Goal: Obtain resource: Download file/media

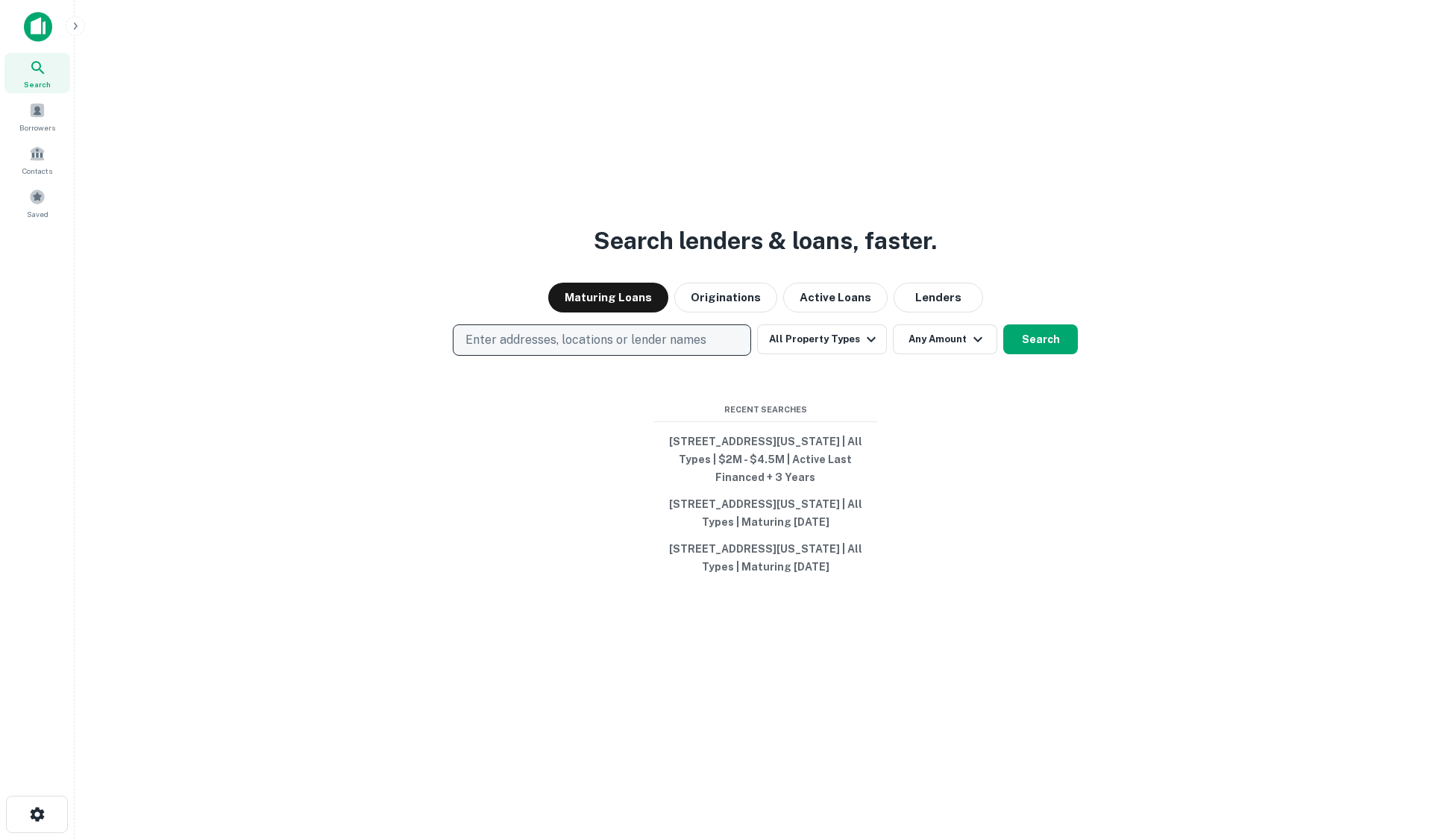
click at [539, 343] on p "Enter addresses, locations or lender names" at bounding box center [586, 340] width 241 height 18
type input "******"
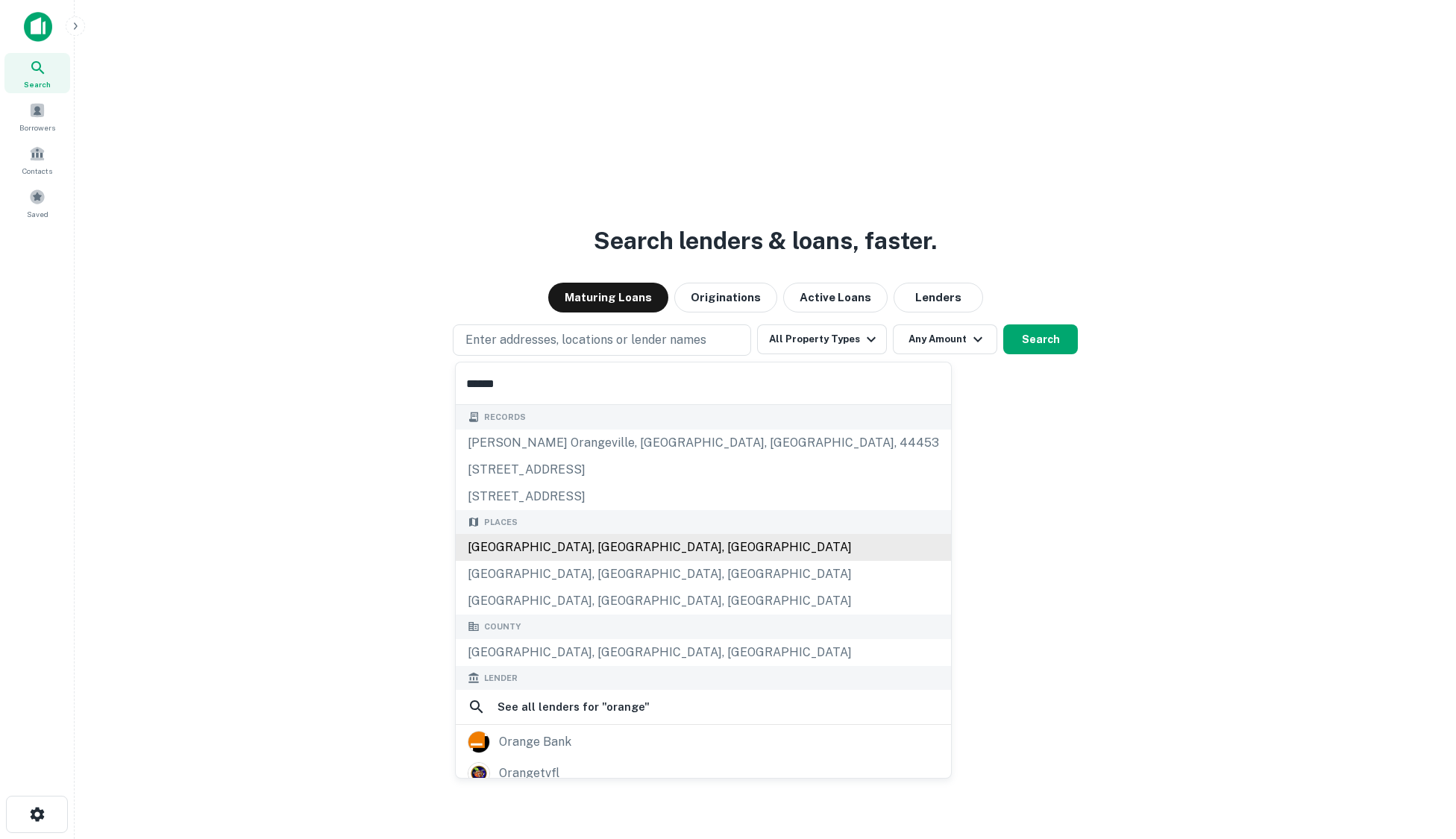
click at [543, 549] on div "[GEOGRAPHIC_DATA], [GEOGRAPHIC_DATA], [GEOGRAPHIC_DATA]" at bounding box center [703, 548] width 495 height 27
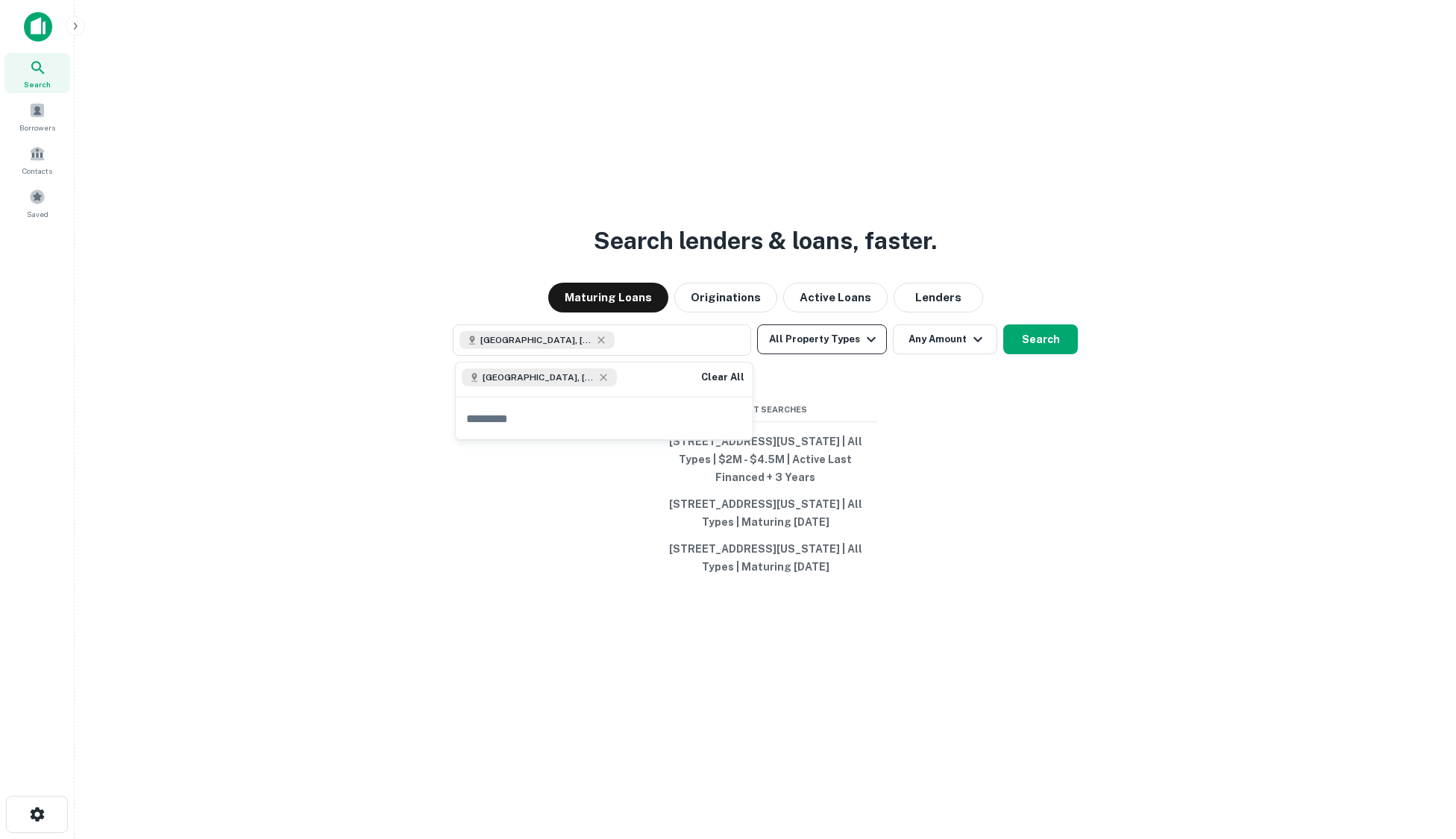
click at [853, 332] on button "All Property Types" at bounding box center [821, 340] width 130 height 30
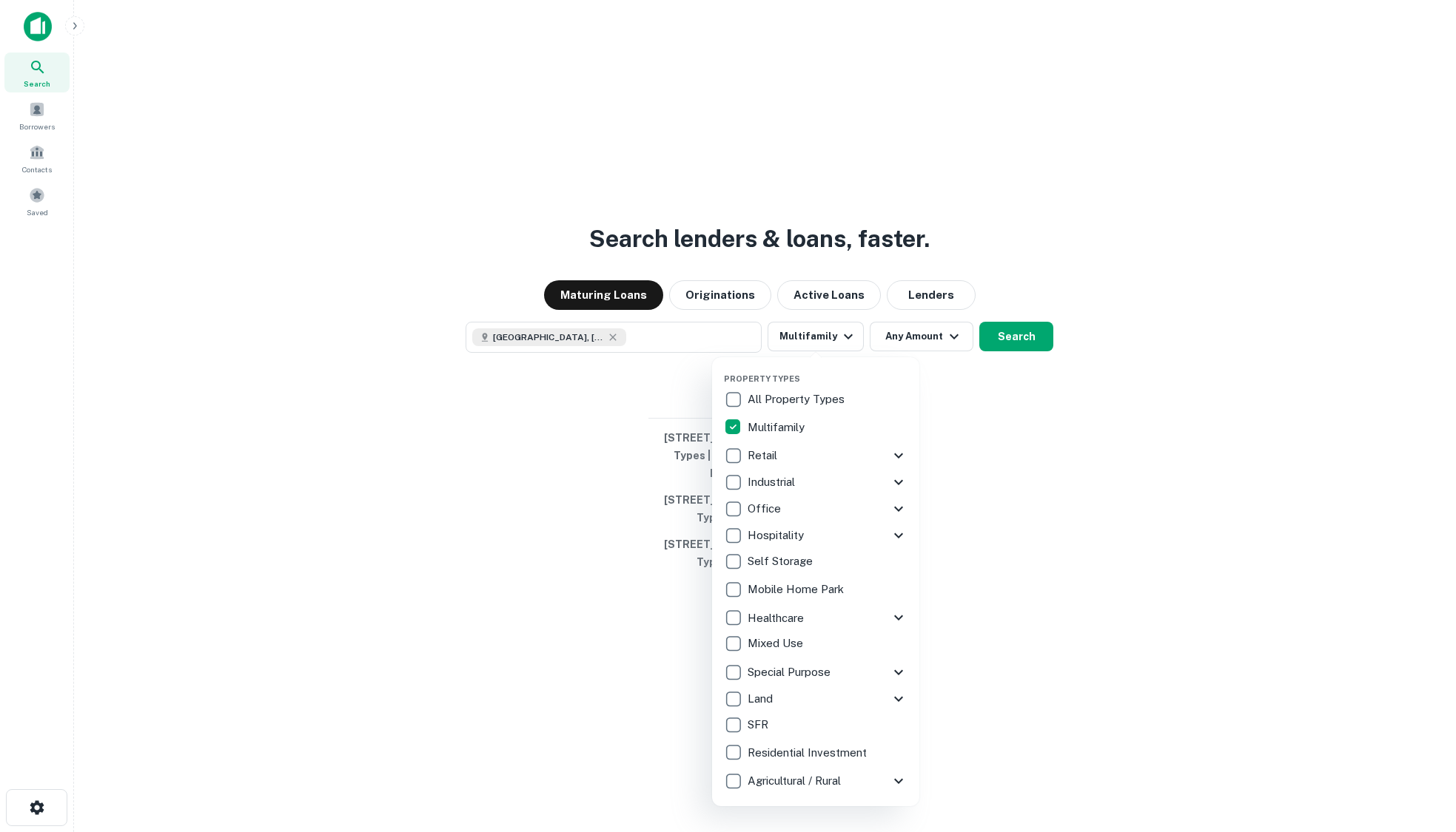
click at [968, 341] on div at bounding box center [728, 416] width 1456 height 832
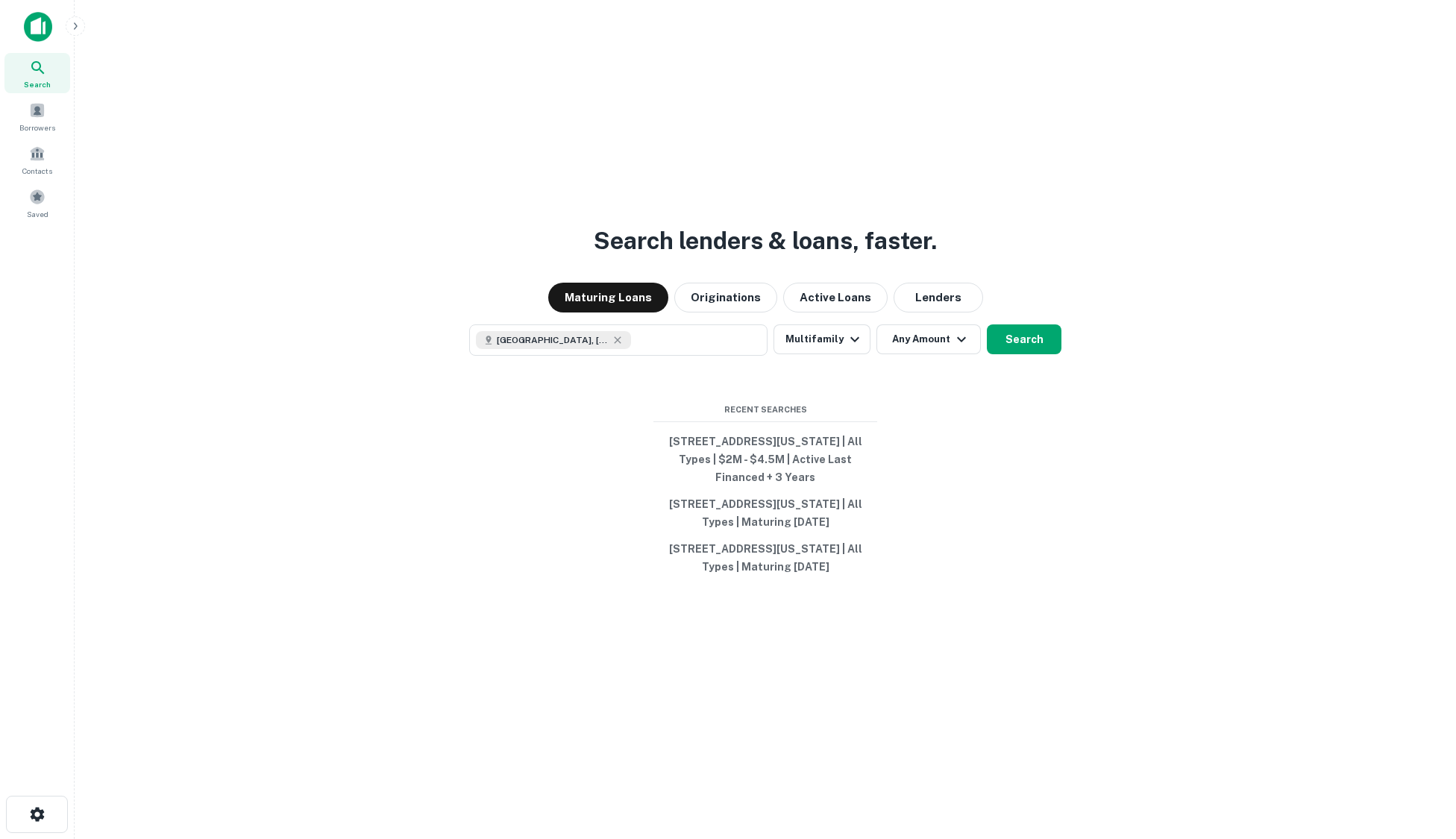
click at [917, 337] on div "Property Types All Property Types Multifamily Retail Storefront Auto Shop Bar S…" at bounding box center [728, 419] width 1456 height 839
click at [917, 337] on button "Any Amount" at bounding box center [928, 340] width 105 height 30
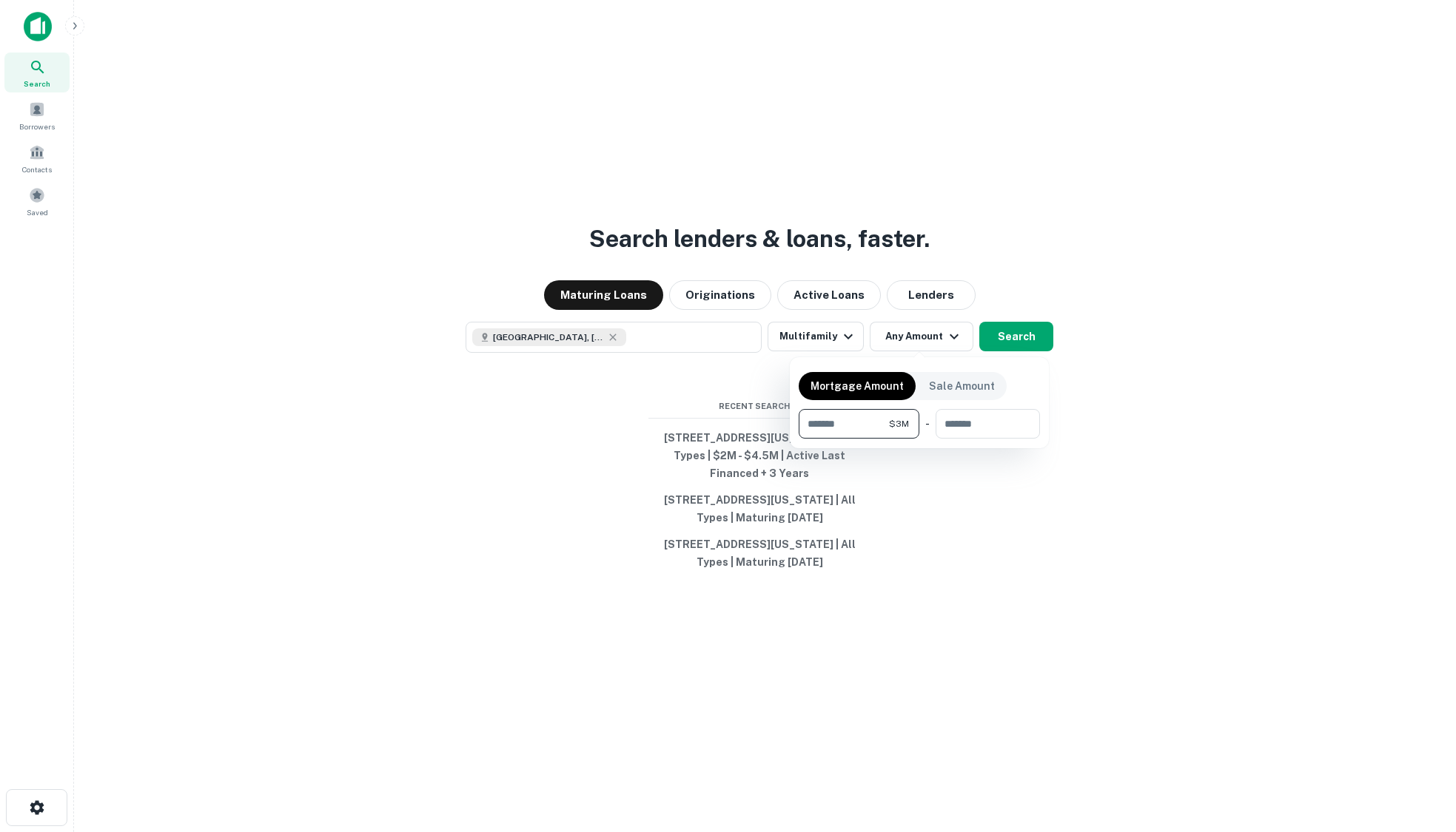
type input "*******"
type input "********"
click at [1027, 332] on div at bounding box center [728, 416] width 1456 height 832
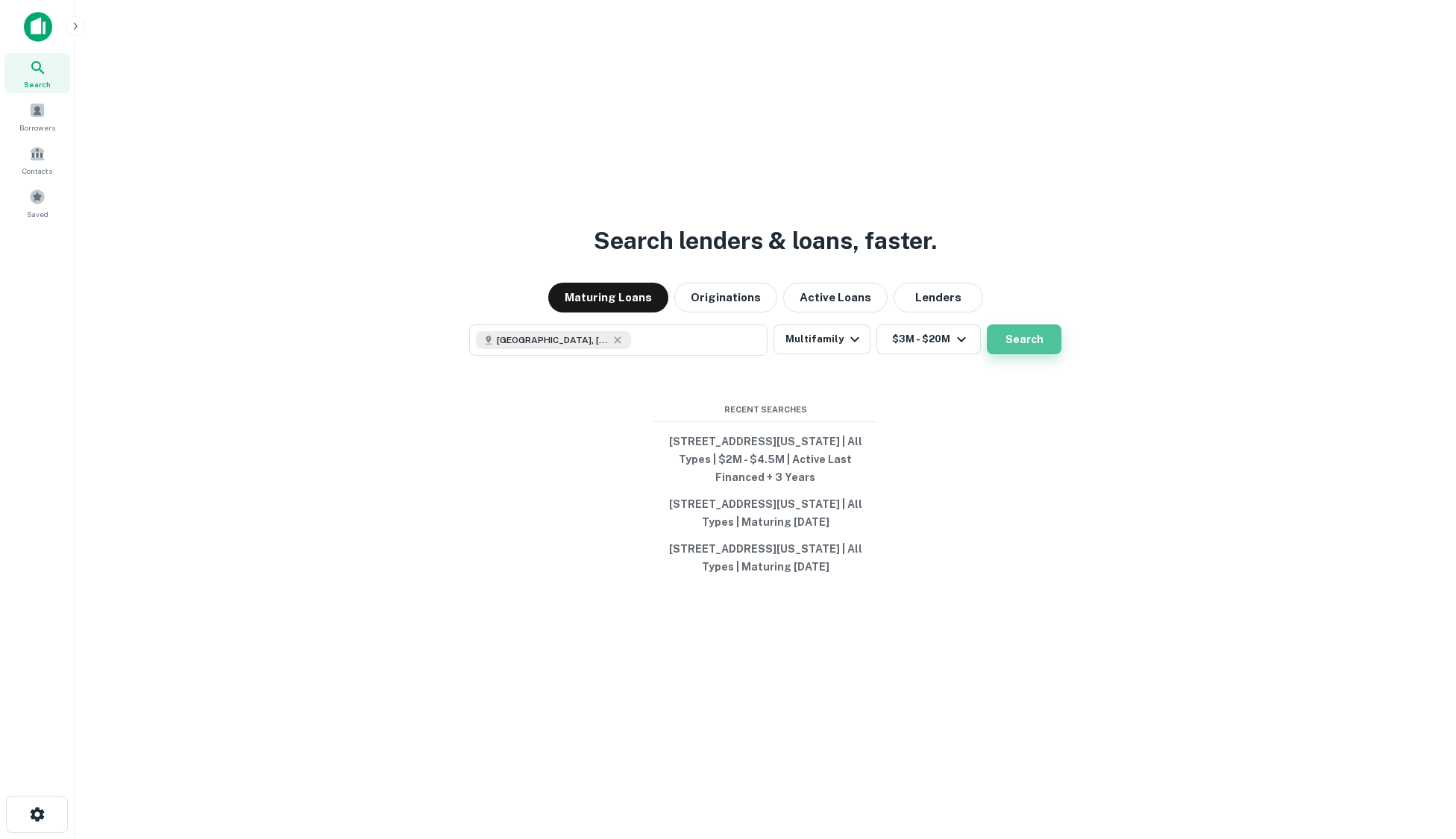
click at [1024, 338] on button "Search" at bounding box center [1024, 340] width 75 height 30
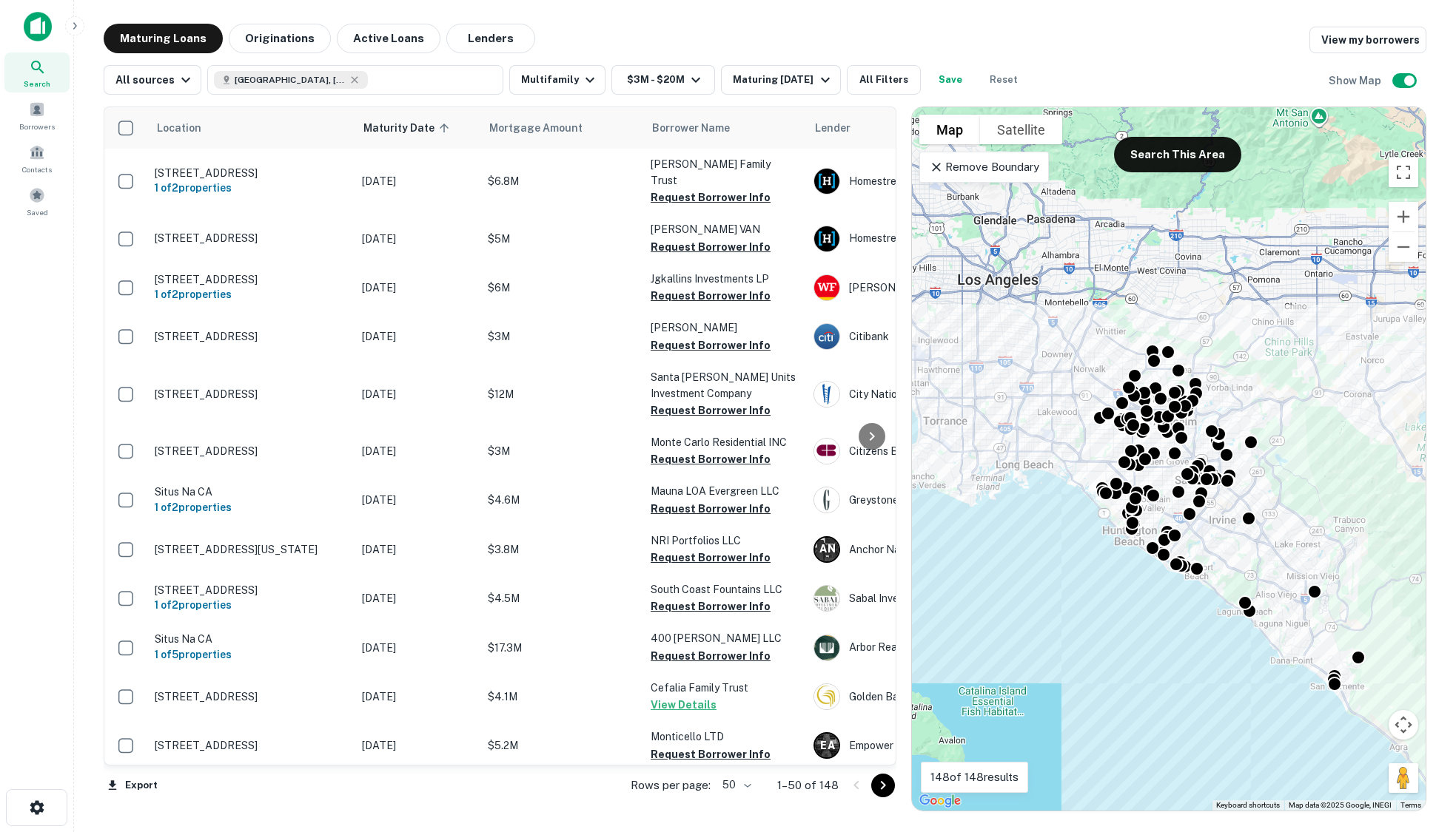
drag, startPoint x: 1189, startPoint y: 396, endPoint x: 1268, endPoint y: 488, distance: 121.3
click at [1268, 488] on div "To activate drag with keyboard, press Alt + Enter. Once in keyboard drag state,…" at bounding box center [1168, 459] width 513 height 704
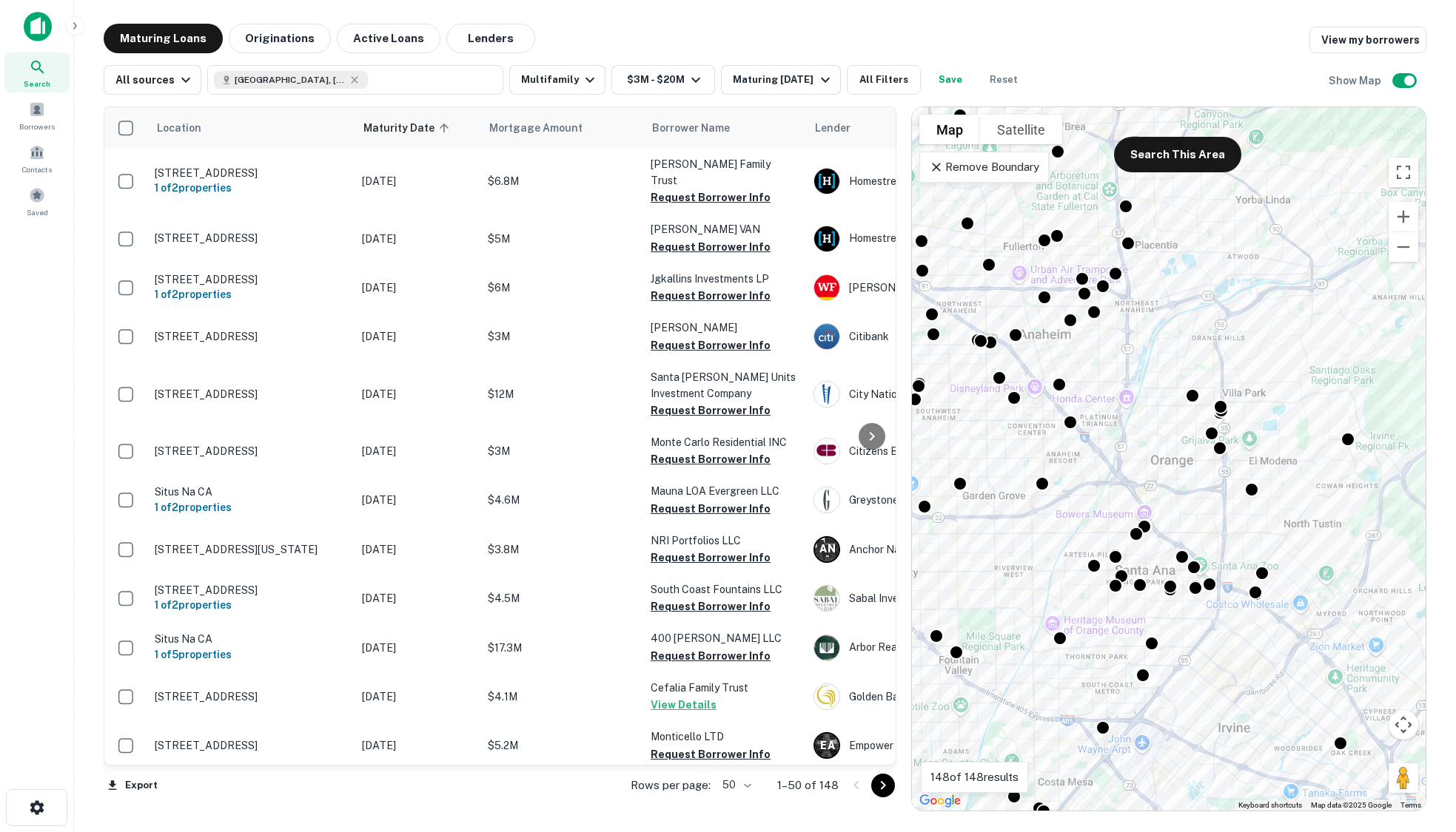
drag, startPoint x: 1157, startPoint y: 395, endPoint x: 1311, endPoint y: 511, distance: 192.8
click at [1311, 511] on div "To activate drag with keyboard, press Alt + Enter. Once in keyboard drag state,…" at bounding box center [1168, 459] width 513 height 704
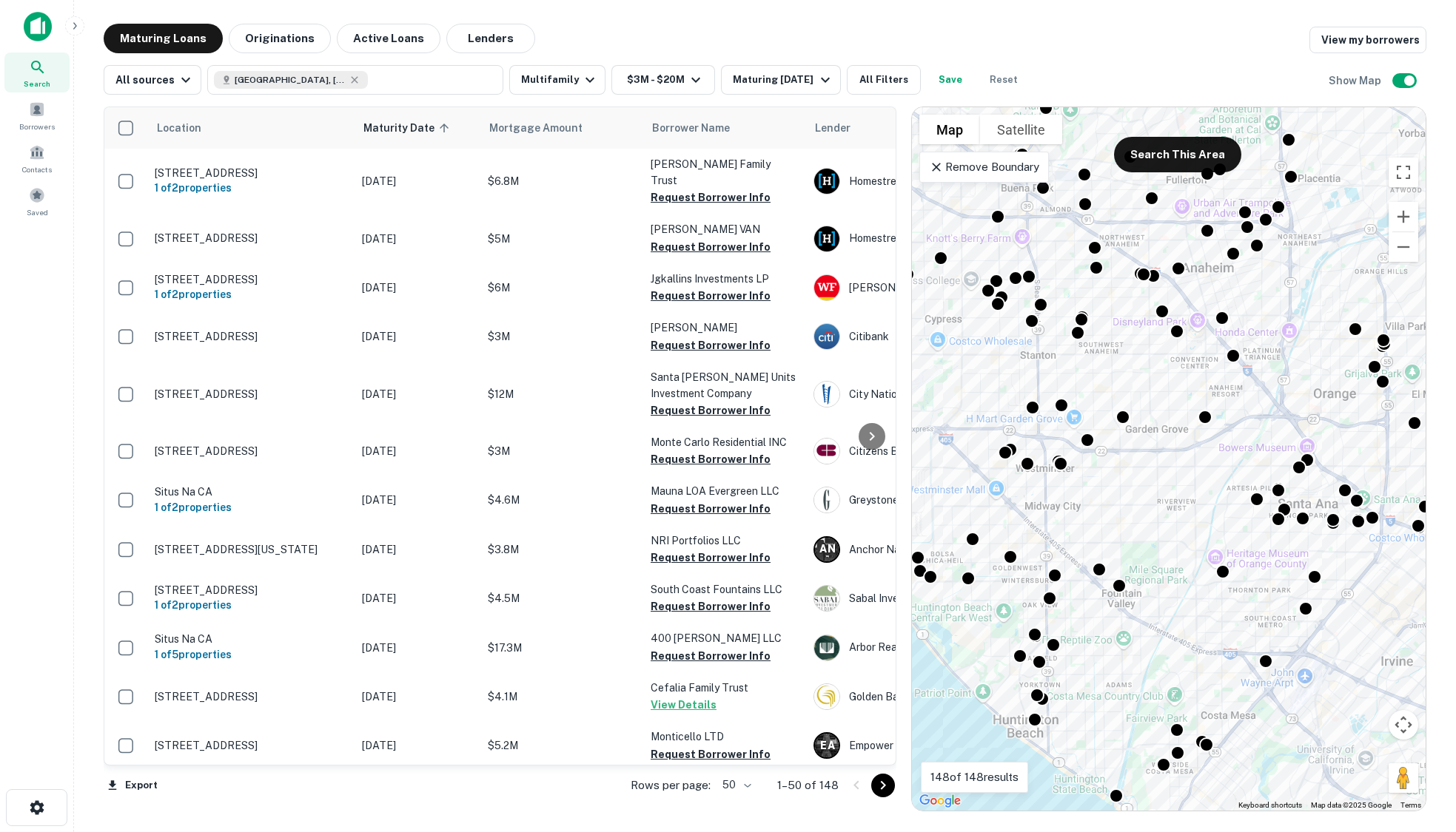
drag, startPoint x: 1216, startPoint y: 641, endPoint x: 1379, endPoint y: 576, distance: 175.5
click at [1379, 576] on div "To activate drag with keyboard, press Alt + Enter. Once in keyboard drag state,…" at bounding box center [1168, 459] width 513 height 704
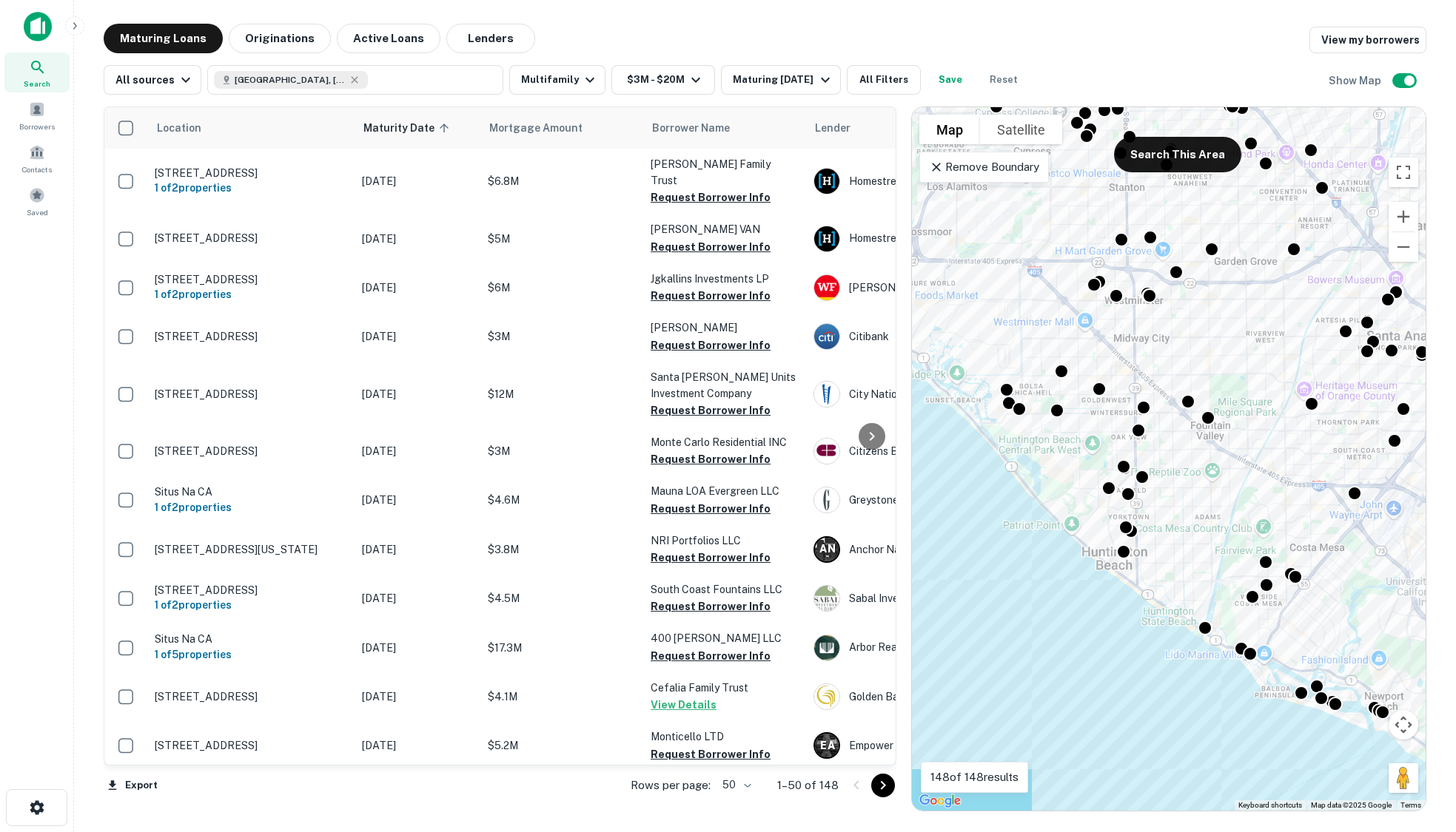
drag, startPoint x: 1089, startPoint y: 506, endPoint x: 1175, endPoint y: 337, distance: 189.6
click at [1175, 337] on div "To activate drag with keyboard, press Alt + Enter. Once in keyboard drag state,…" at bounding box center [1168, 459] width 513 height 704
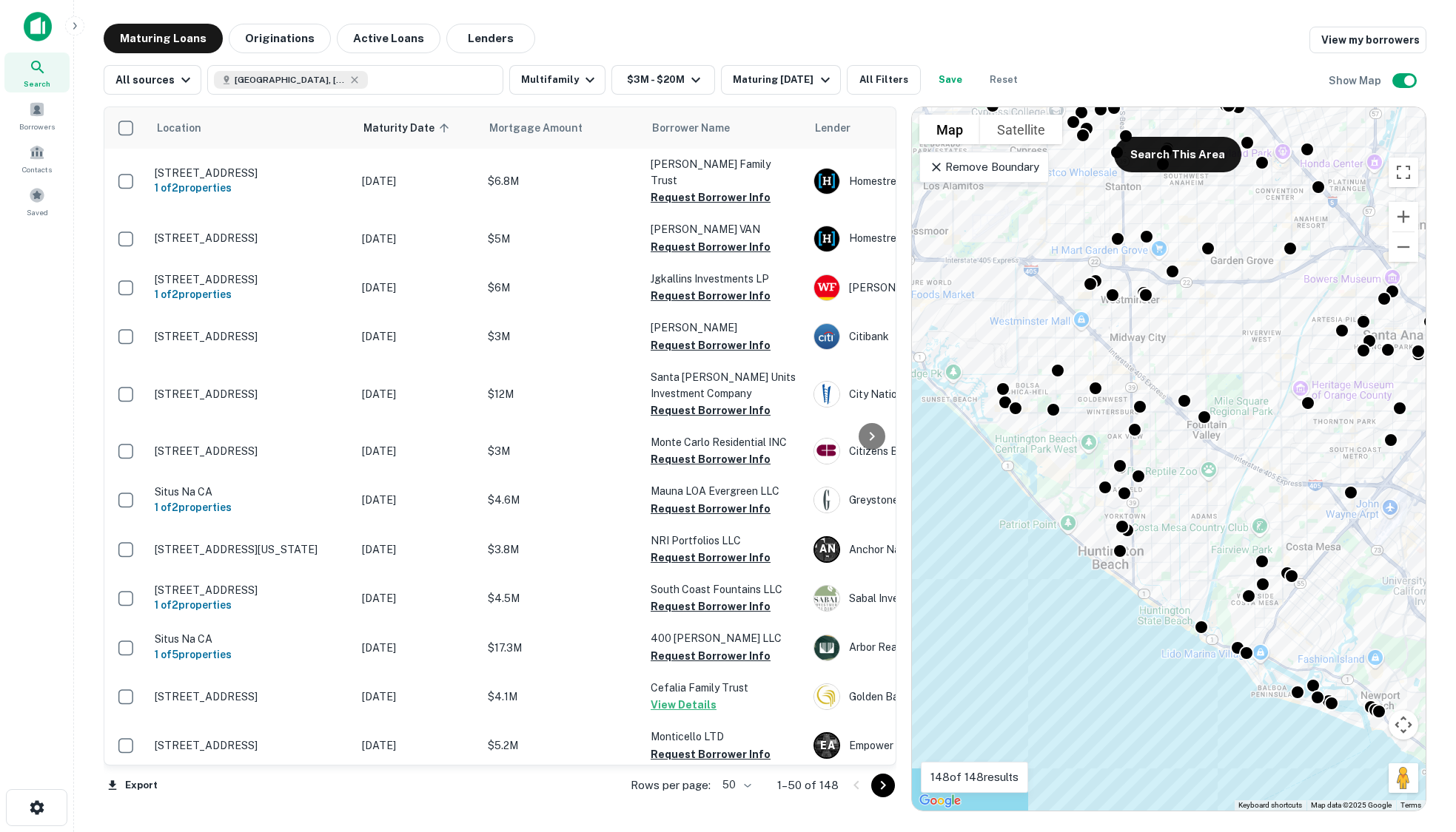
click at [749, 787] on body "Search Borrowers Contacts Saved Maturing Loans Originations Active Loans Lender…" at bounding box center [728, 416] width 1456 height 832
click at [746, 749] on li "25" at bounding box center [737, 748] width 43 height 27
type input "**"
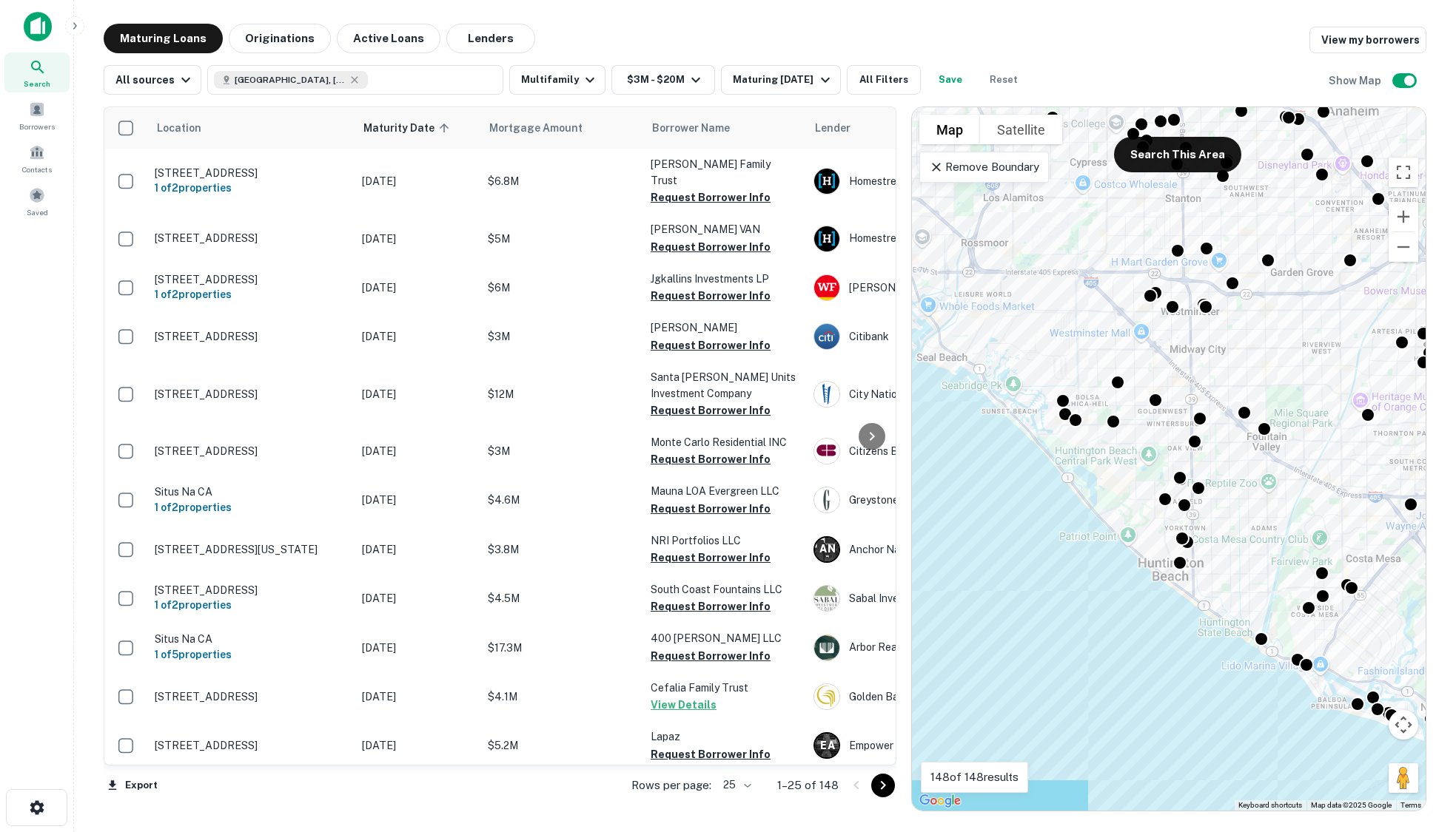
drag, startPoint x: 1178, startPoint y: 501, endPoint x: 1240, endPoint y: 514, distance: 63.3
click at [1240, 514] on div "To activate drag with keyboard, press Alt + Enter. Once in keyboard drag state,…" at bounding box center [1168, 459] width 513 height 704
click at [1176, 143] on button "Search This Area" at bounding box center [1177, 154] width 127 height 35
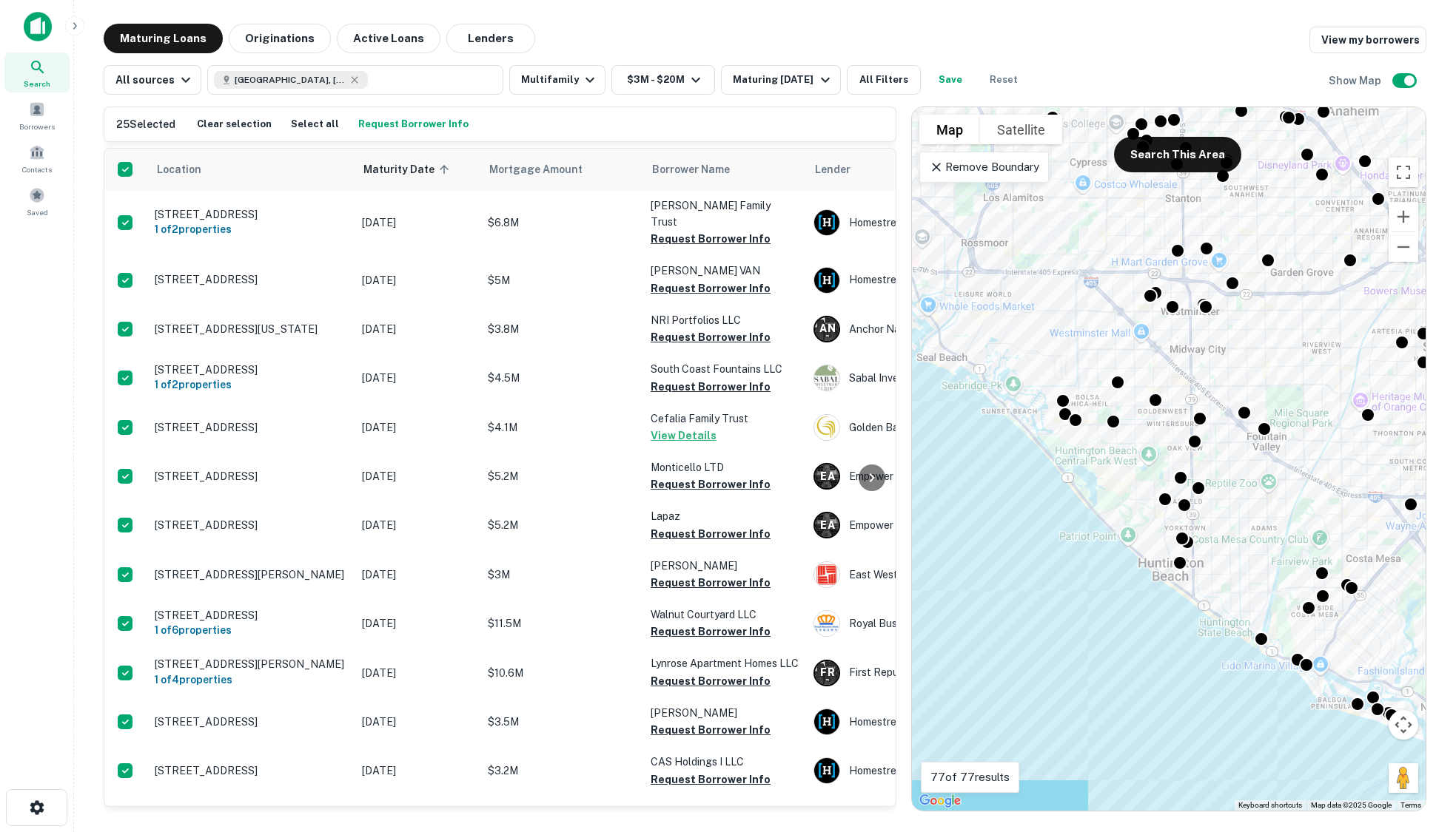
click at [422, 124] on button "Request Borrower Info" at bounding box center [413, 124] width 118 height 22
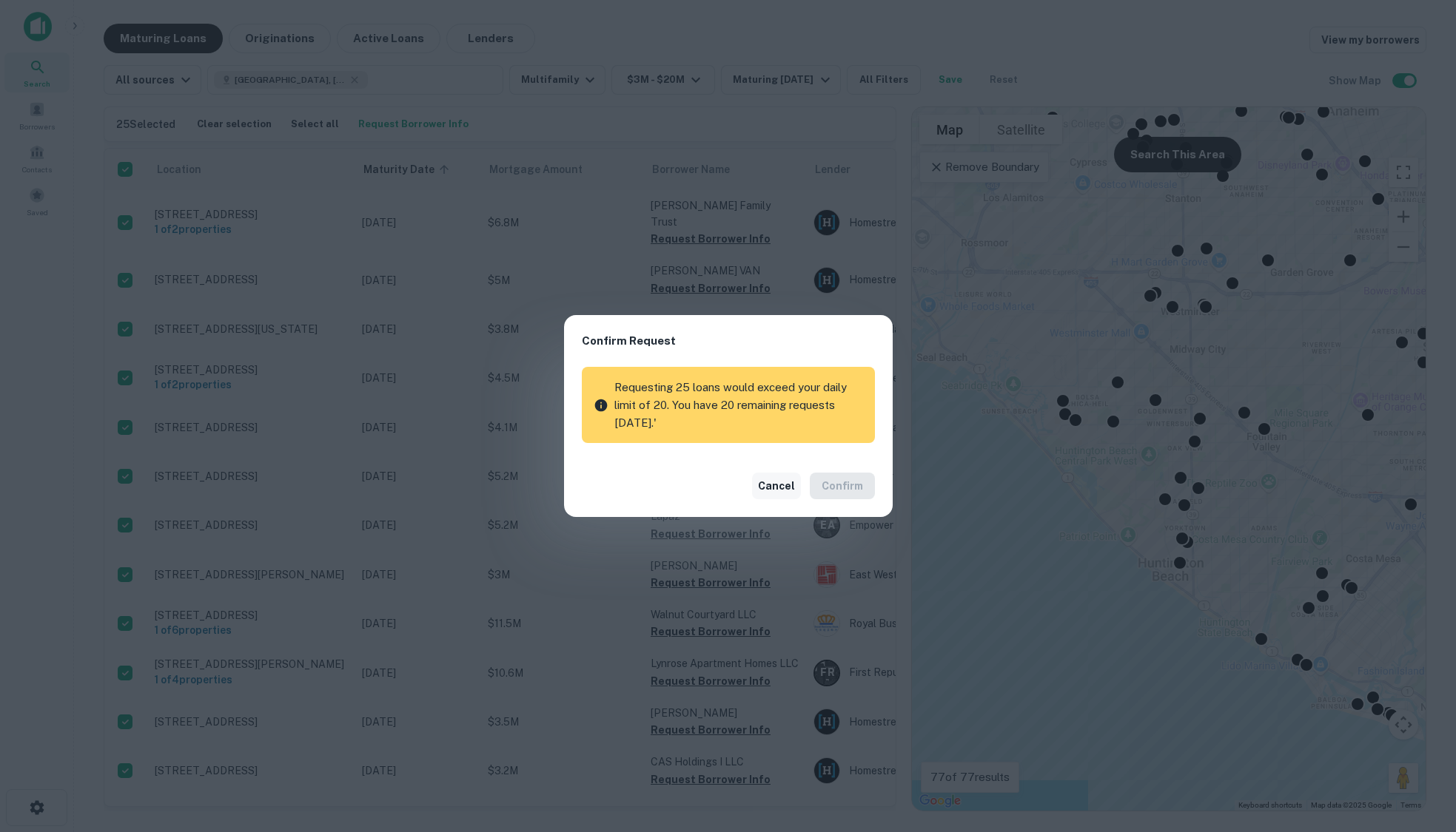
click at [785, 487] on button "Cancel" at bounding box center [776, 486] width 49 height 27
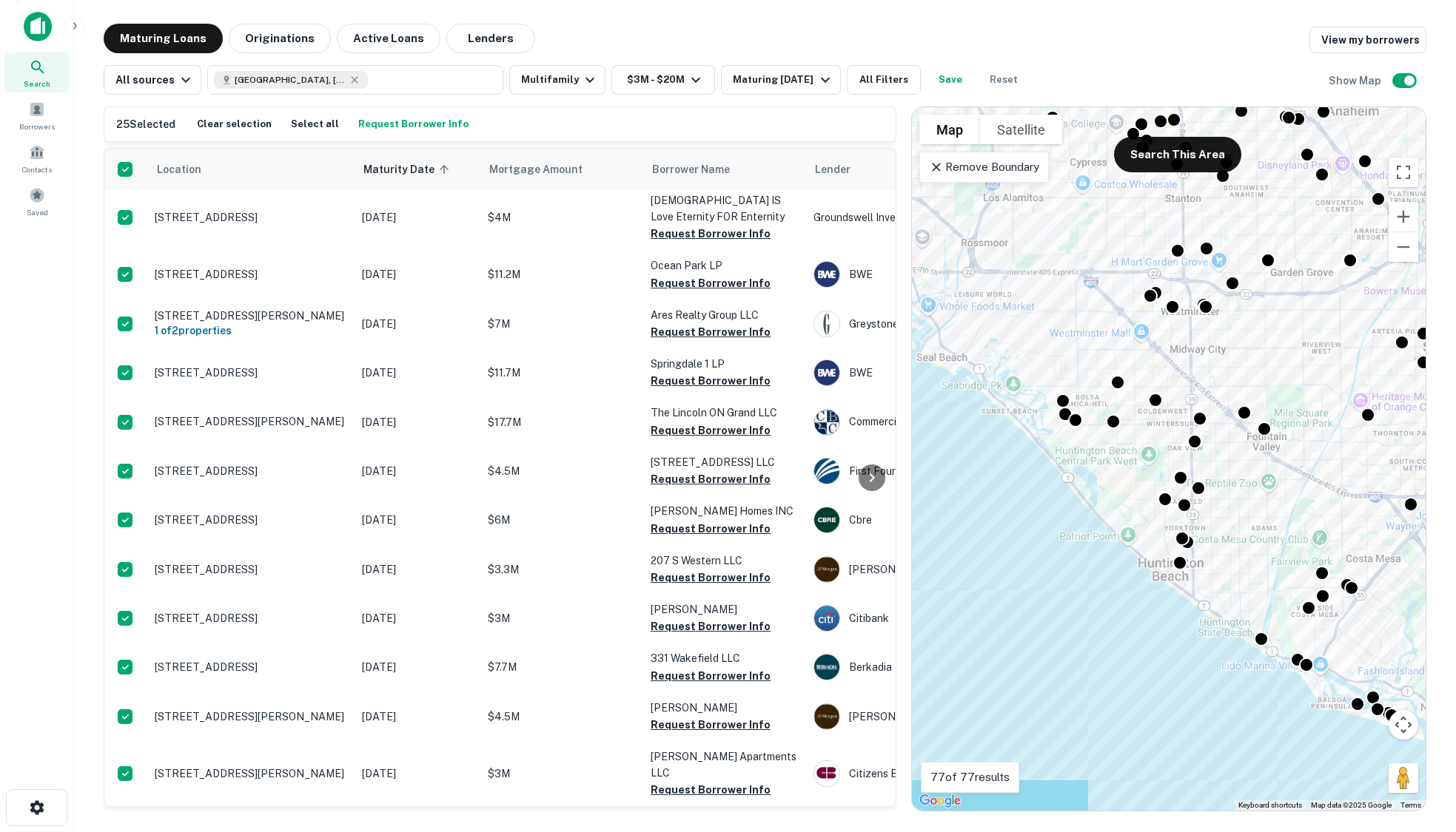
scroll to position [673, 0]
click at [430, 122] on button "Request Borrower Info" at bounding box center [413, 124] width 118 height 22
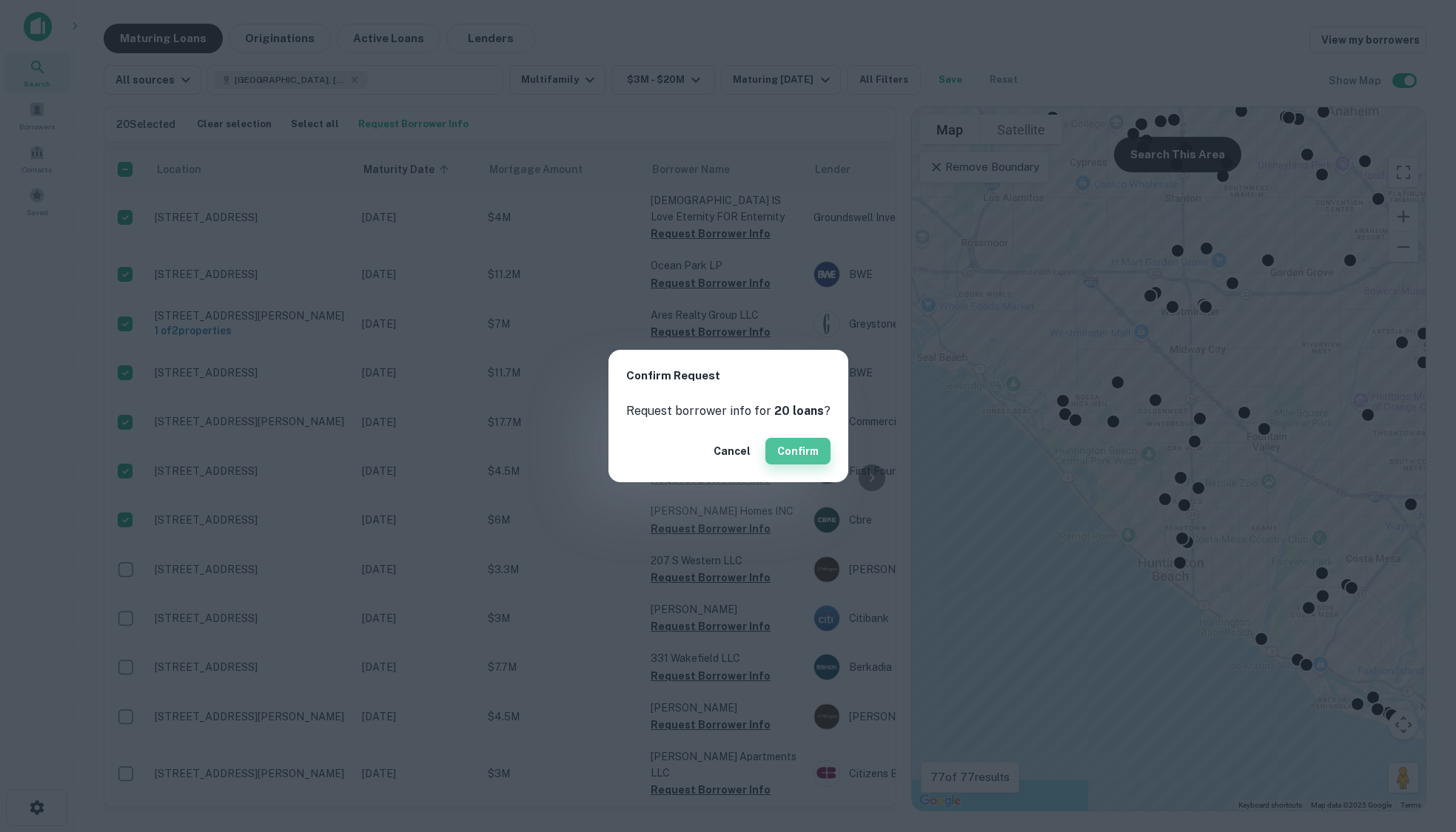
click at [803, 452] on button "Confirm" at bounding box center [797, 452] width 65 height 27
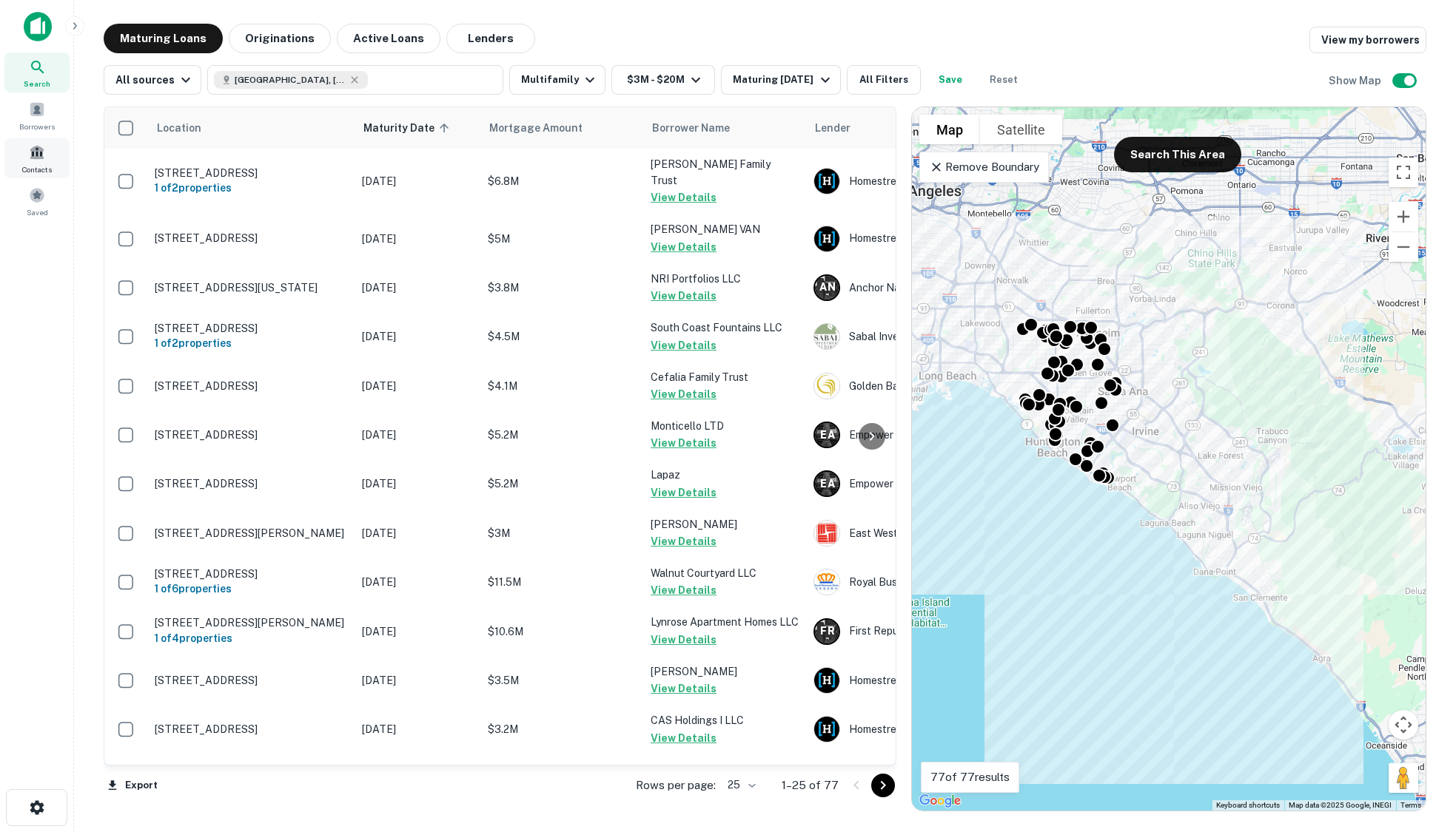
click at [33, 147] on span at bounding box center [37, 152] width 16 height 16
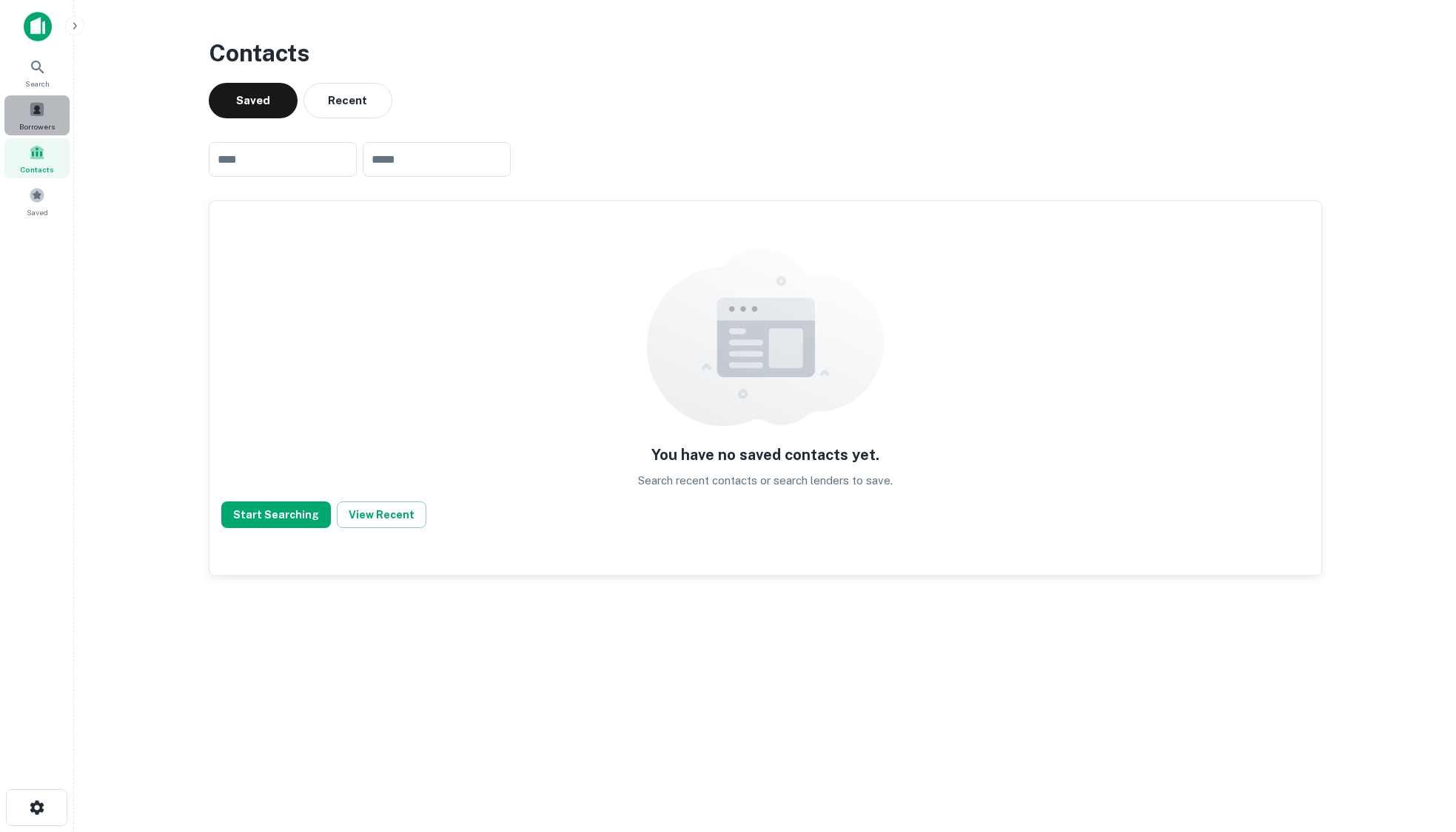
click at [44, 112] on span at bounding box center [37, 109] width 16 height 16
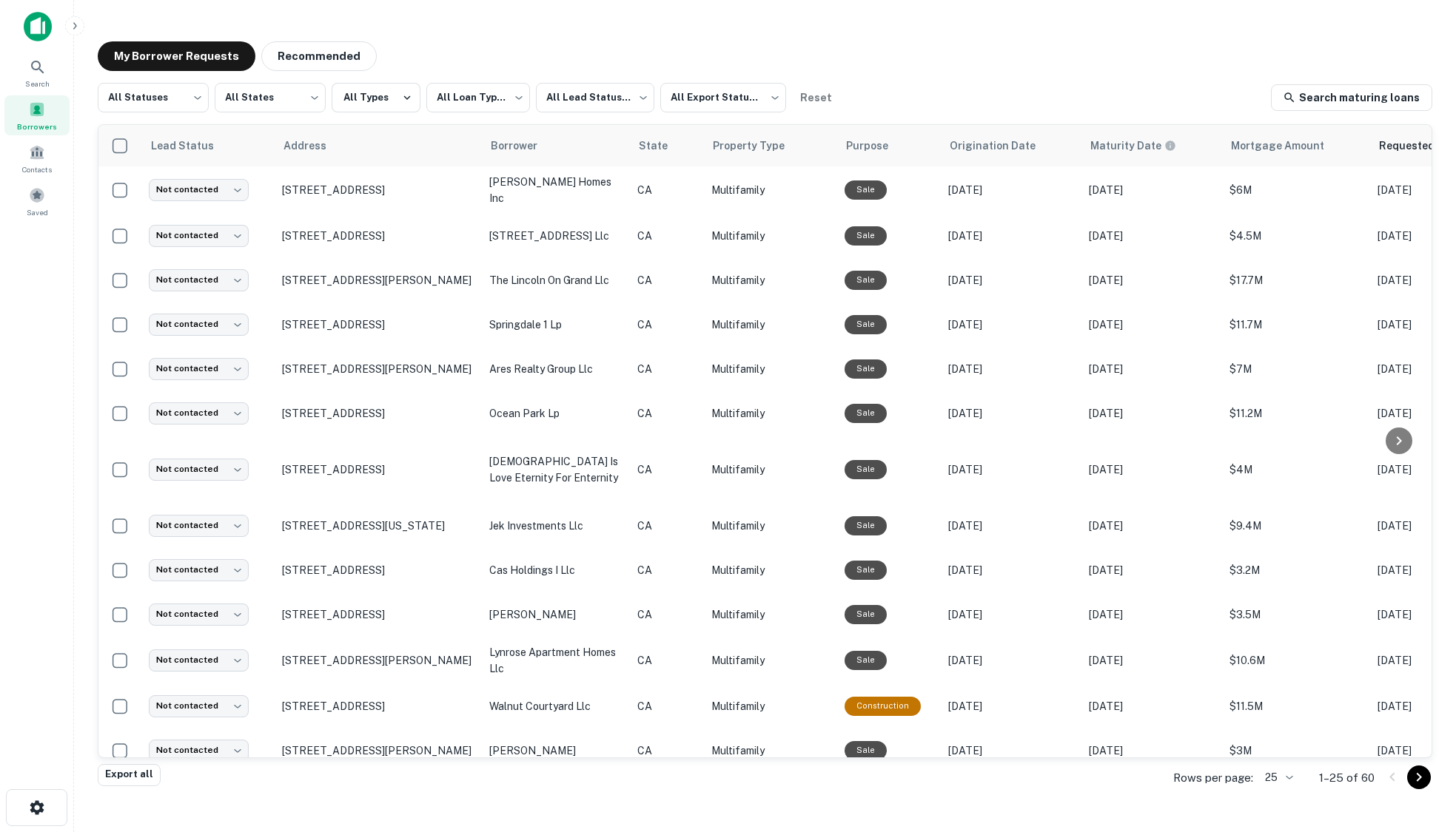
click at [1280, 780] on body "**********" at bounding box center [728, 416] width 1456 height 832
click at [1285, 726] on li "100" at bounding box center [1279, 721] width 50 height 27
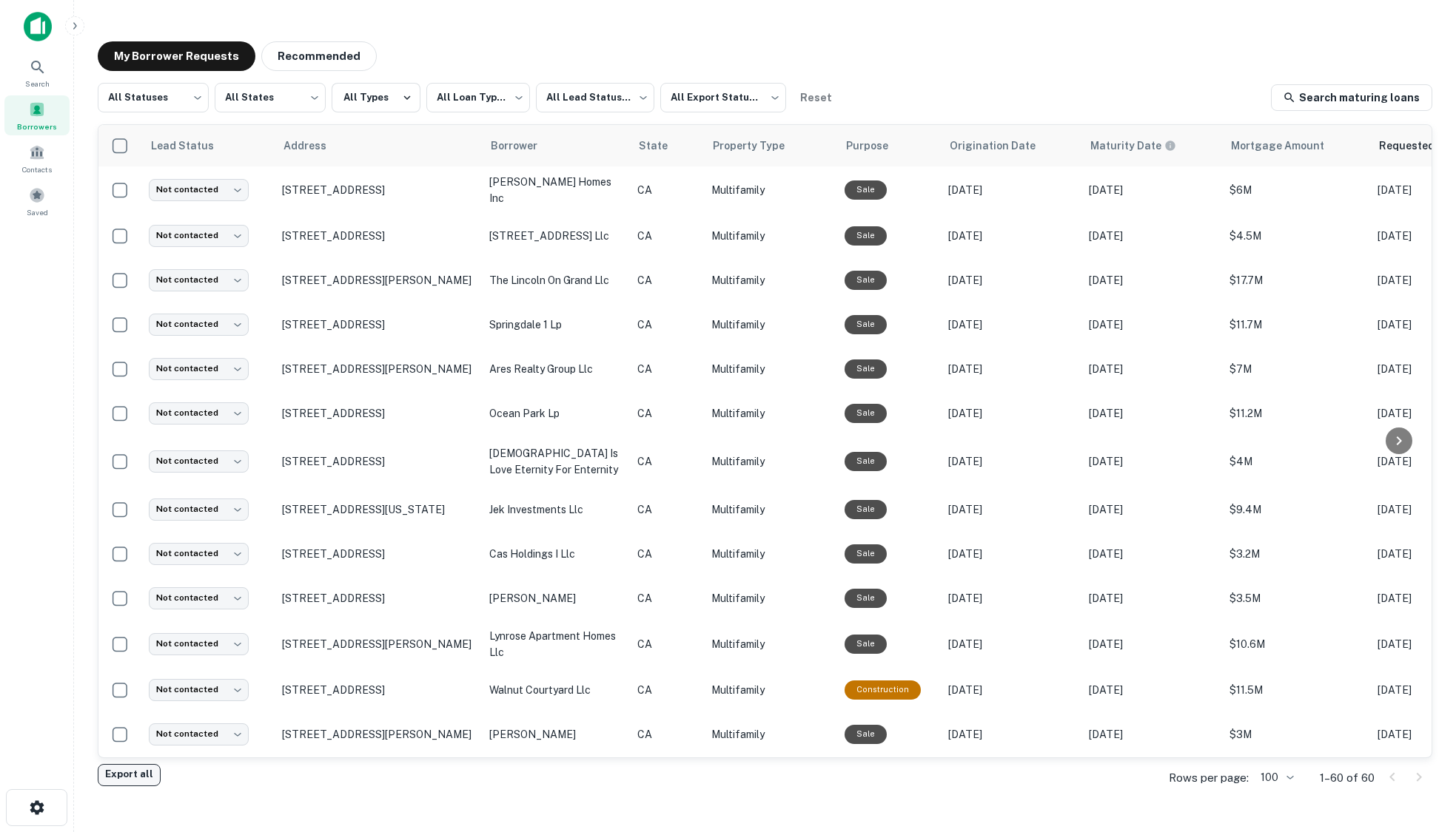
click at [136, 779] on button "Export all" at bounding box center [129, 775] width 63 height 22
